Goal: Task Accomplishment & Management: Manage account settings

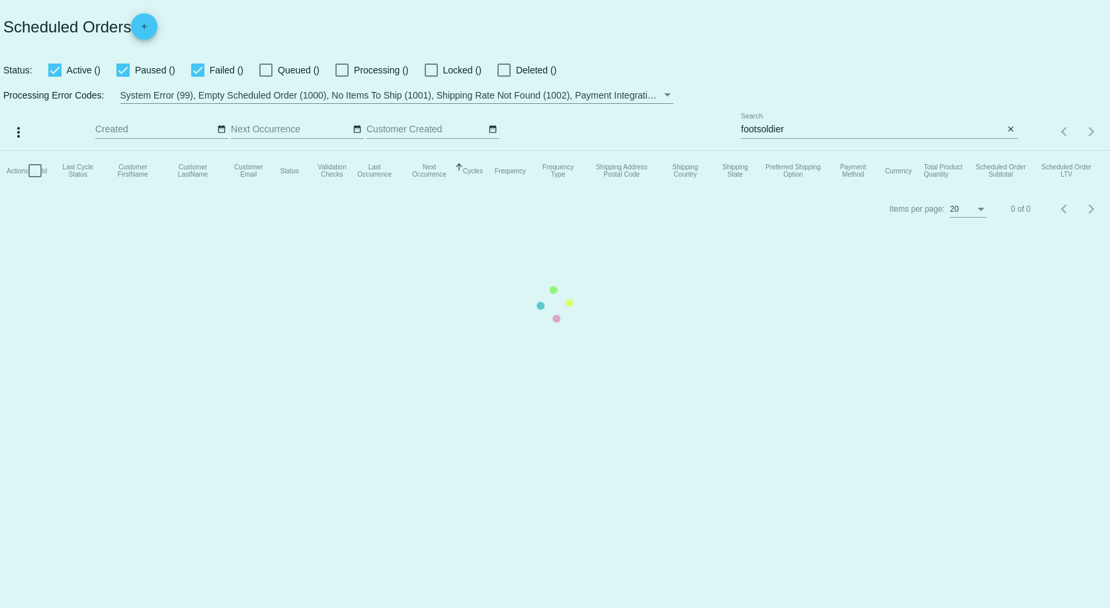
click at [870, 151] on mat-table "Actions Id Last Cycle Status Customer FirstName Customer LastName Customer Emai…" at bounding box center [555, 171] width 1110 height 40
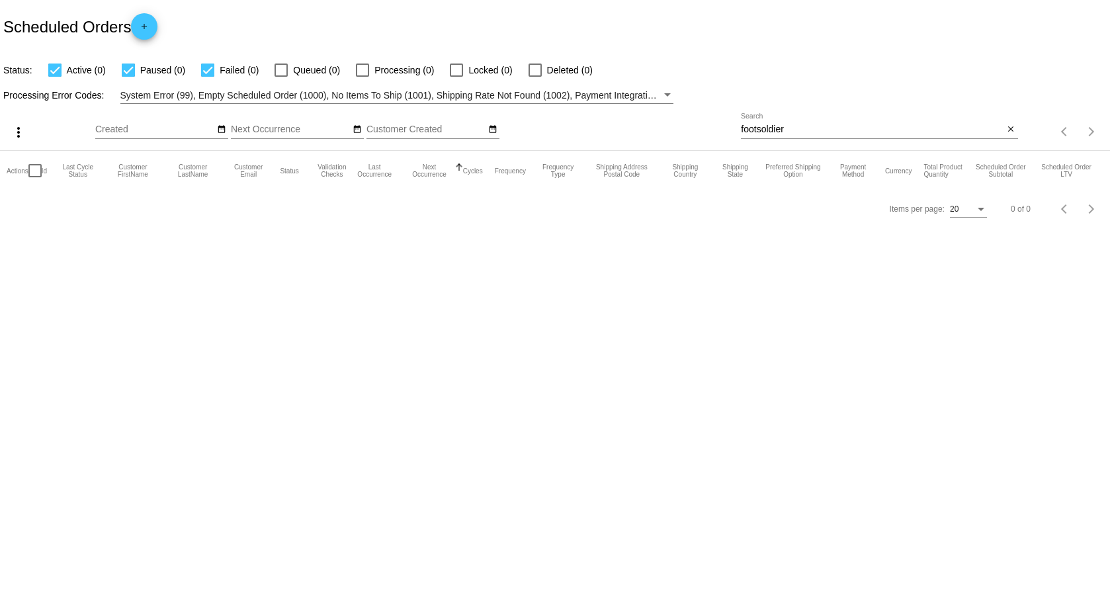
click at [833, 121] on div "footsoldier Search" at bounding box center [872, 126] width 263 height 26
click at [833, 128] on input "footsoldier" at bounding box center [872, 129] width 263 height 11
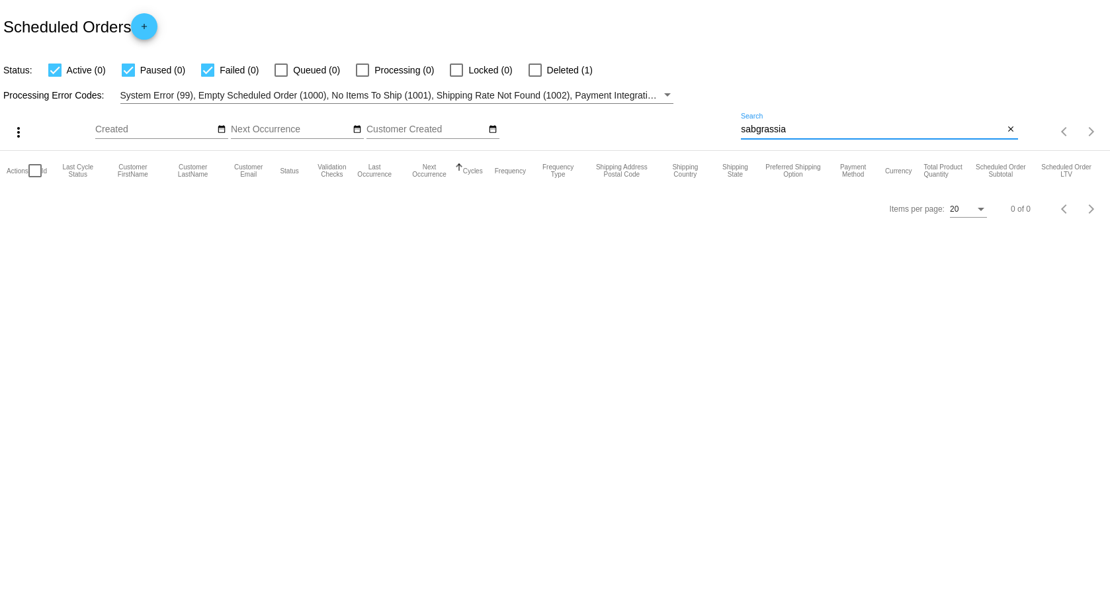
type input "sabgrassia"
click at [563, 71] on span "Deleted (1)" at bounding box center [570, 70] width 46 height 16
click at [535, 77] on input "Deleted (1)" at bounding box center [534, 77] width 1 height 1
checkbox input "true"
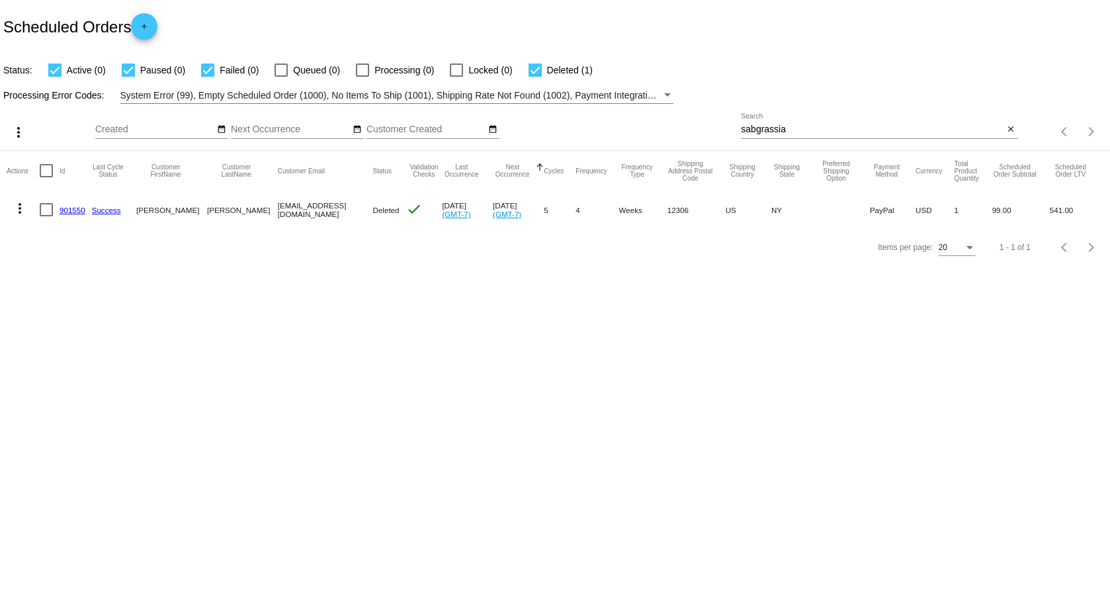
click at [67, 206] on link "901550" at bounding box center [73, 210] width 26 height 9
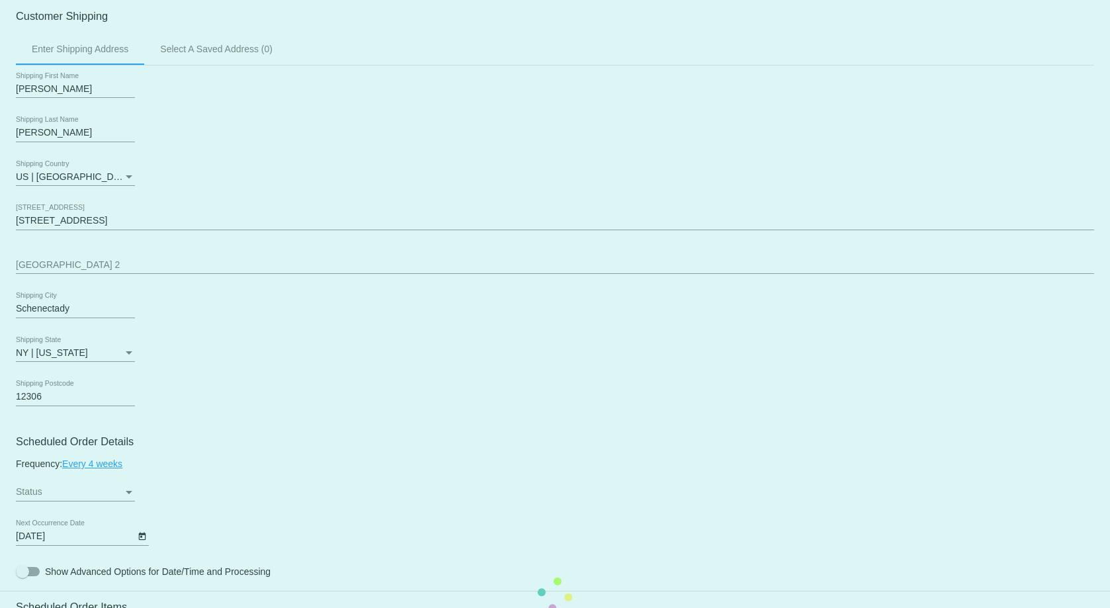
scroll to position [463, 0]
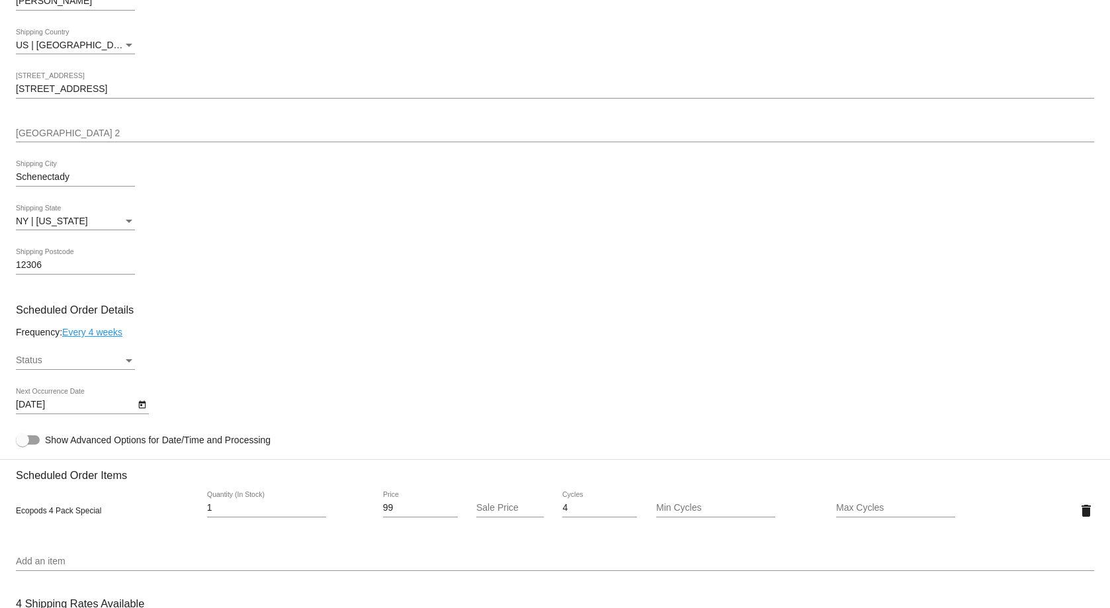
click at [95, 93] on input "[STREET_ADDRESS]" at bounding box center [555, 89] width 1078 height 11
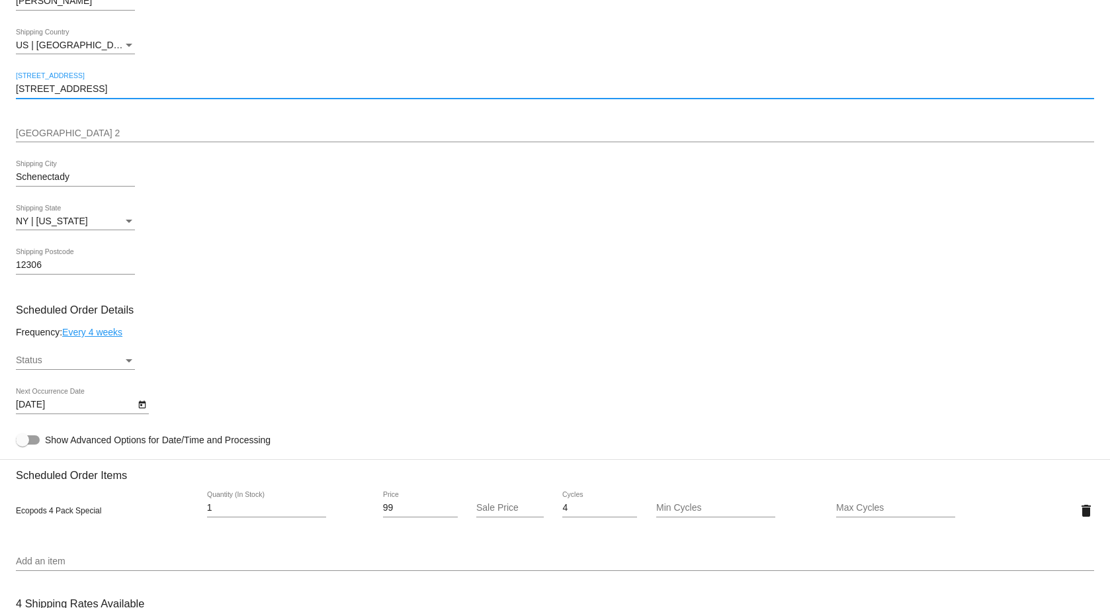
click at [95, 93] on input "[STREET_ADDRESS]" at bounding box center [555, 89] width 1078 height 11
paste input "[STREET_ADDRESS]"
type input "[STREET_ADDRESS]"
click at [273, 60] on mat-card "Customer 6455442: [PERSON_NAME] [EMAIL_ADDRESS][DOMAIN_NAME] Customer Shipping …" at bounding box center [555, 478] width 1110 height 1323
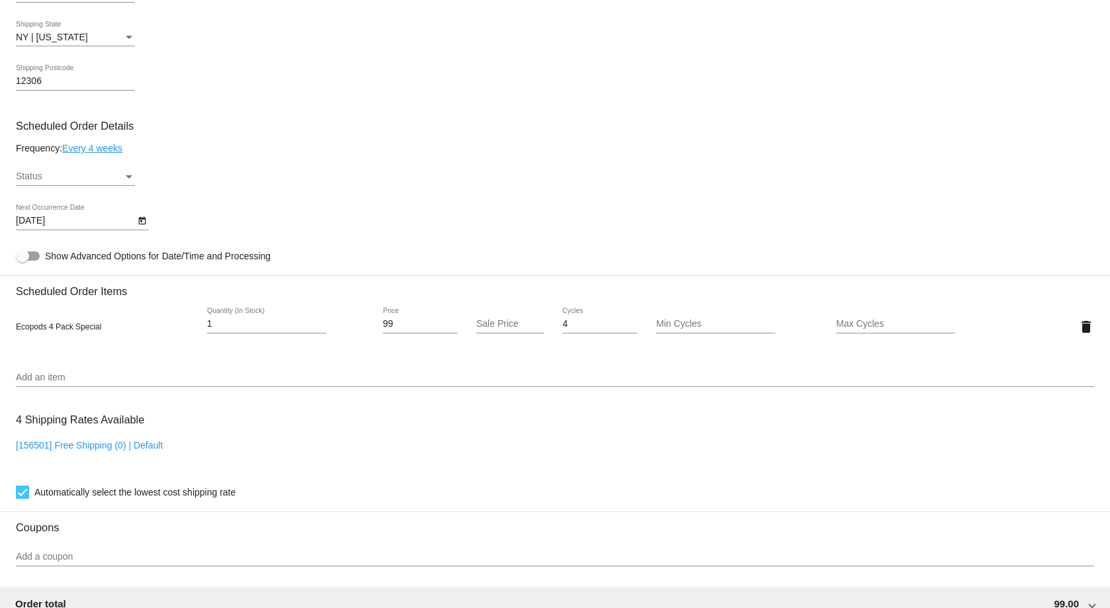
scroll to position [617, 0]
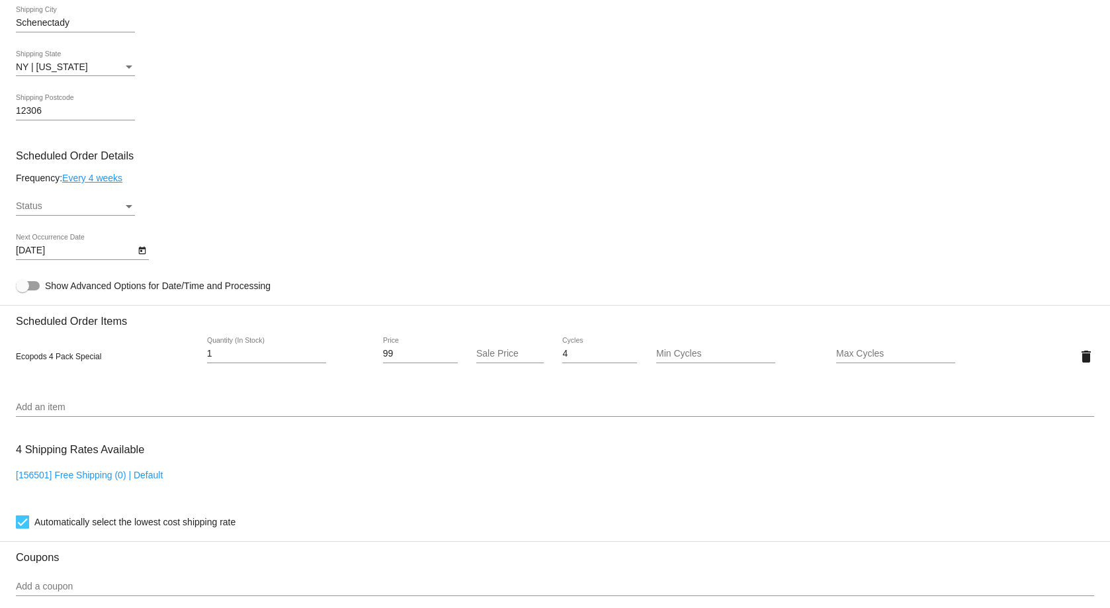
click at [86, 214] on div "Status Status" at bounding box center [75, 203] width 119 height 26
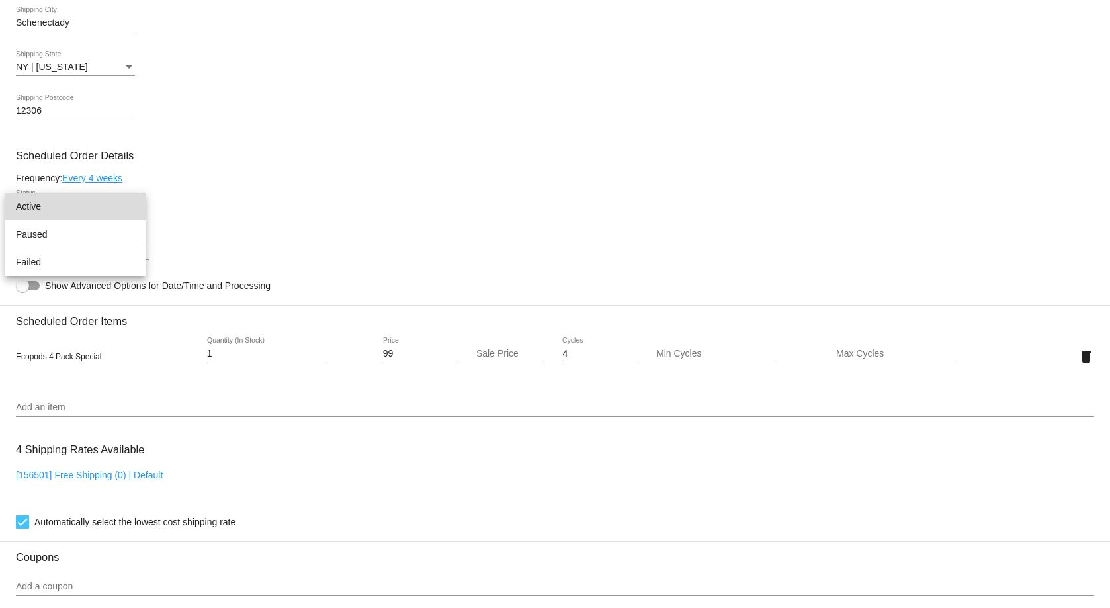
click at [86, 214] on span "Active" at bounding box center [75, 206] width 119 height 28
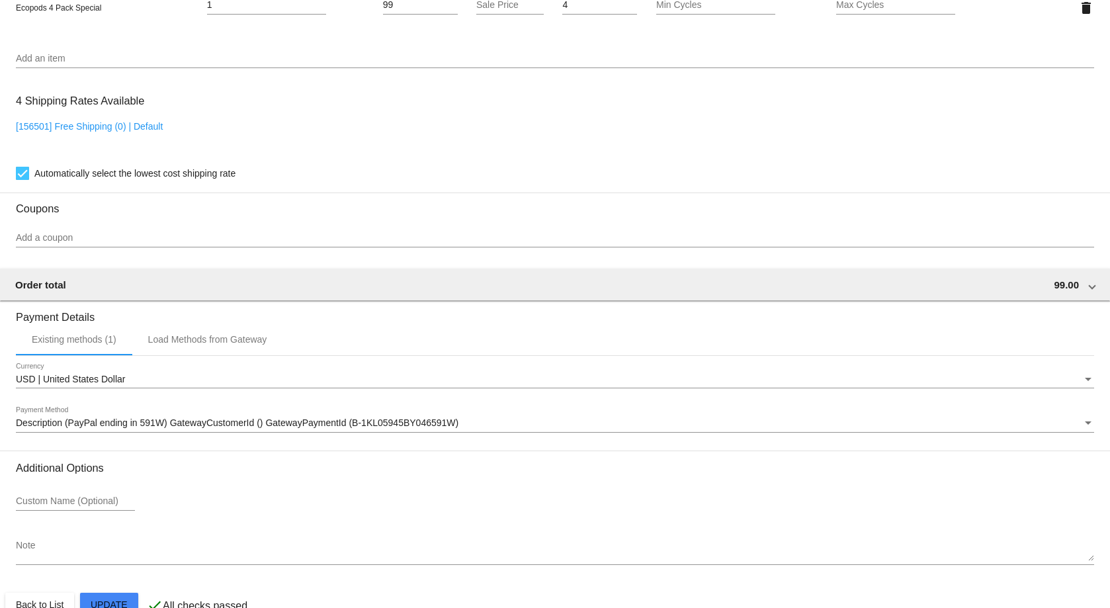
scroll to position [995, 0]
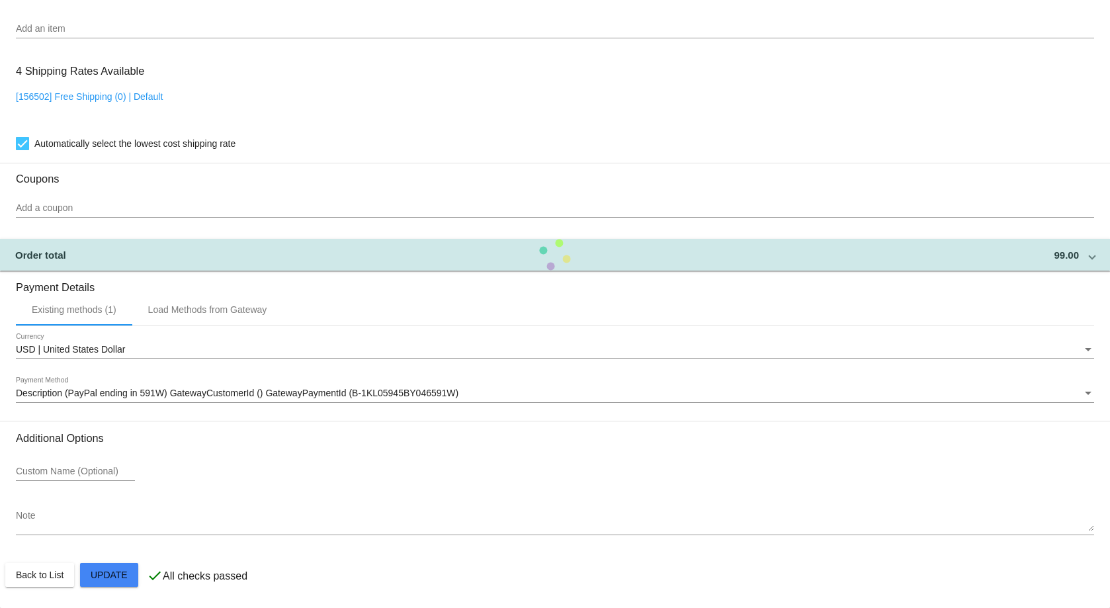
scroll to position [69, 0]
